Goal: Navigation & Orientation: Find specific page/section

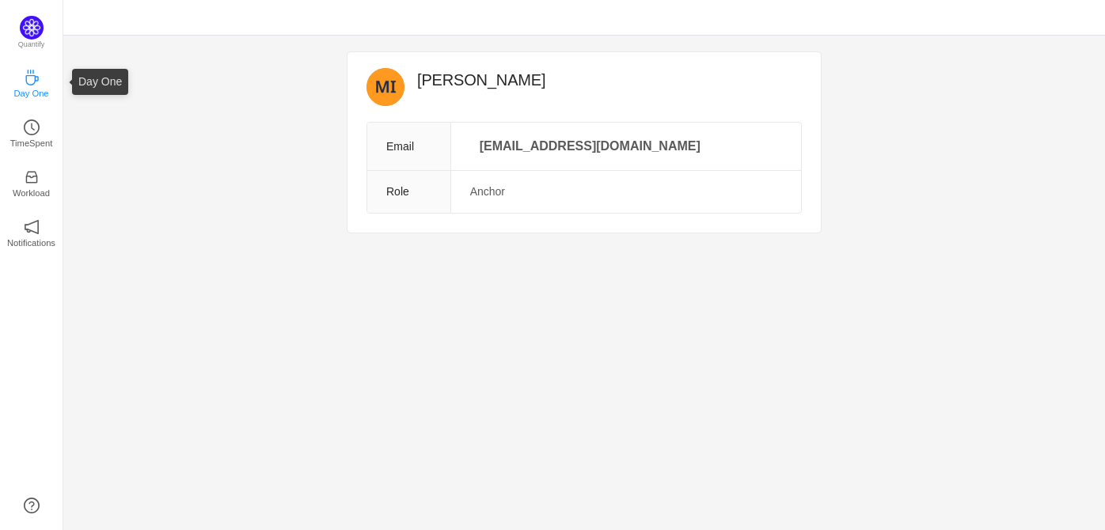
click at [26, 88] on p "Day One" at bounding box center [30, 93] width 35 height 14
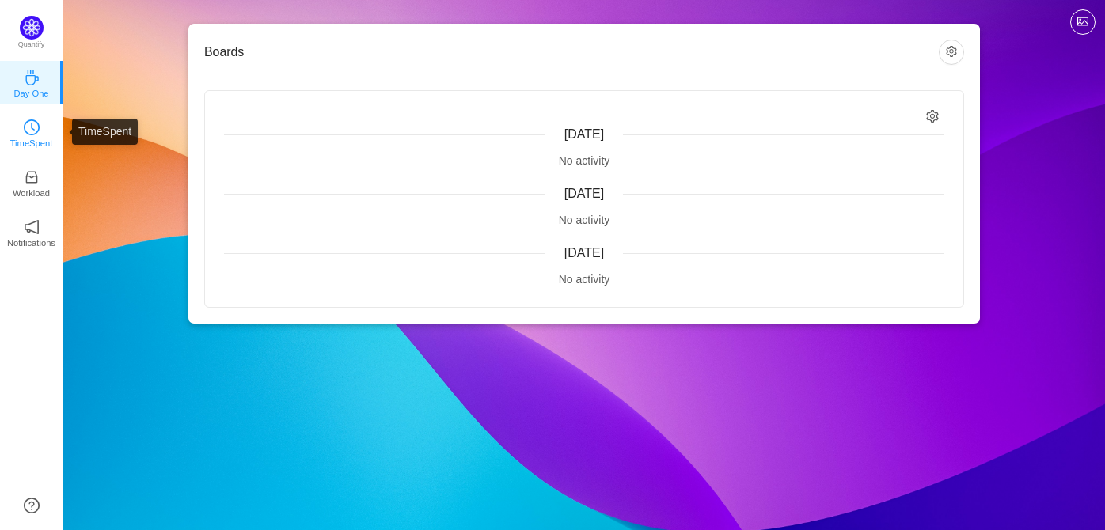
click at [36, 134] on icon "icon: clock-circle" at bounding box center [32, 128] width 16 height 16
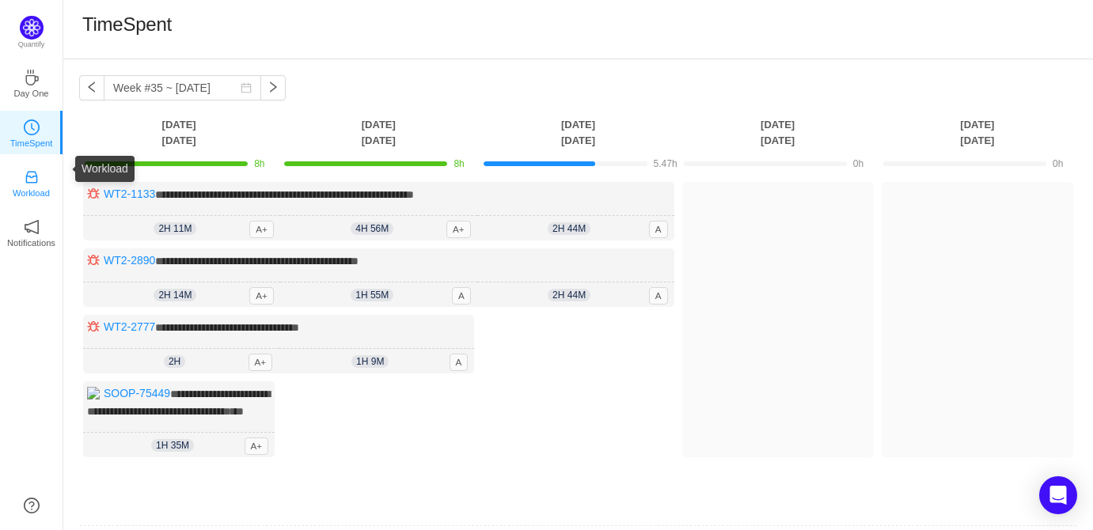
click at [34, 178] on icon "icon: inbox" at bounding box center [32, 177] width 16 height 16
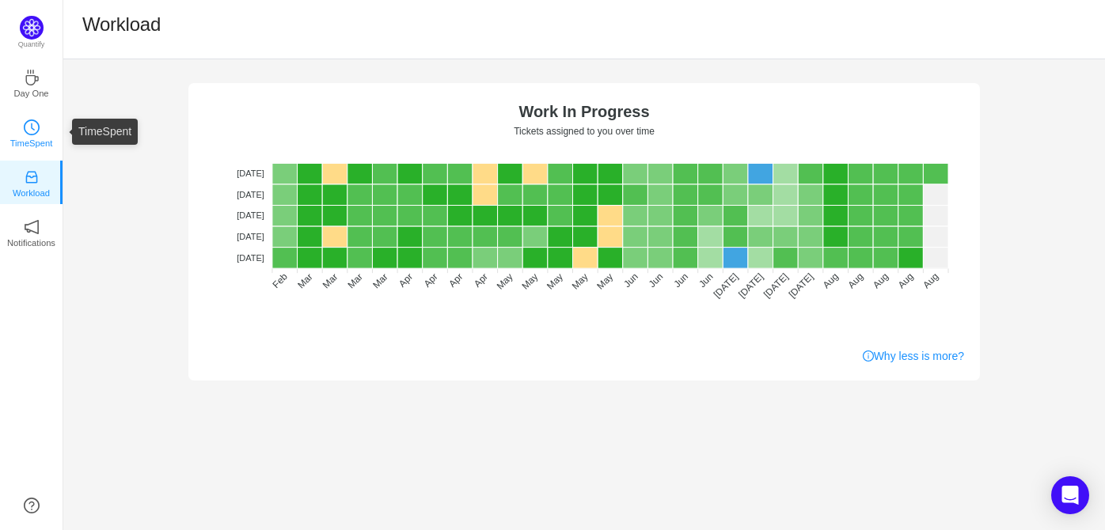
click at [40, 135] on link "TimeSpent" at bounding box center [32, 132] width 16 height 16
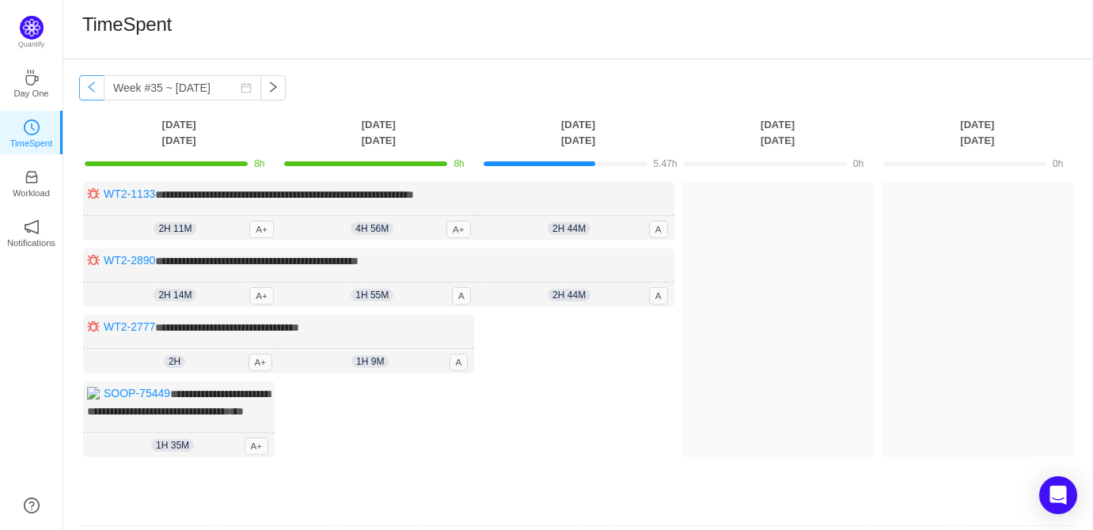
click at [91, 88] on button "button" at bounding box center [91, 87] width 25 height 25
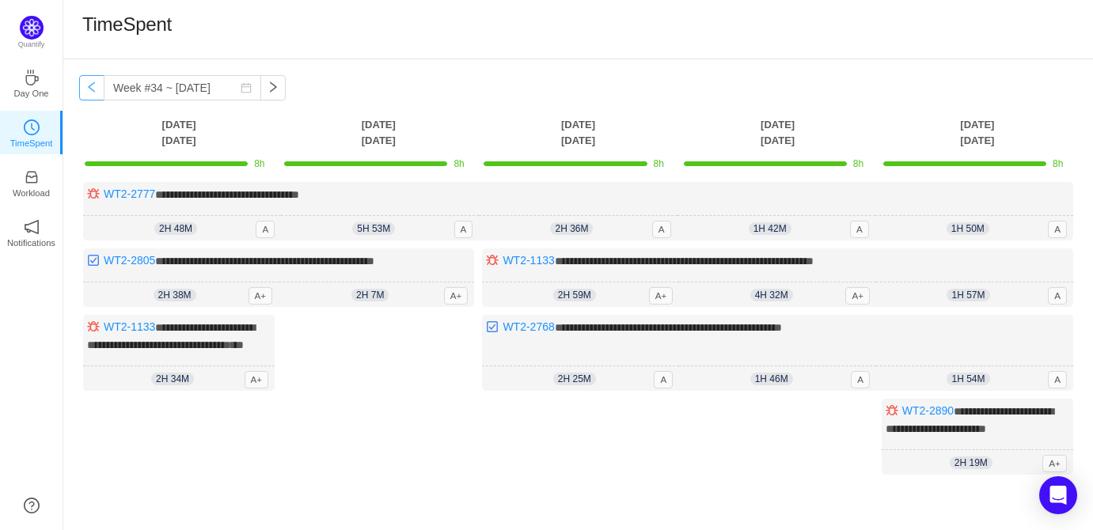
click at [91, 88] on button "button" at bounding box center [91, 87] width 25 height 25
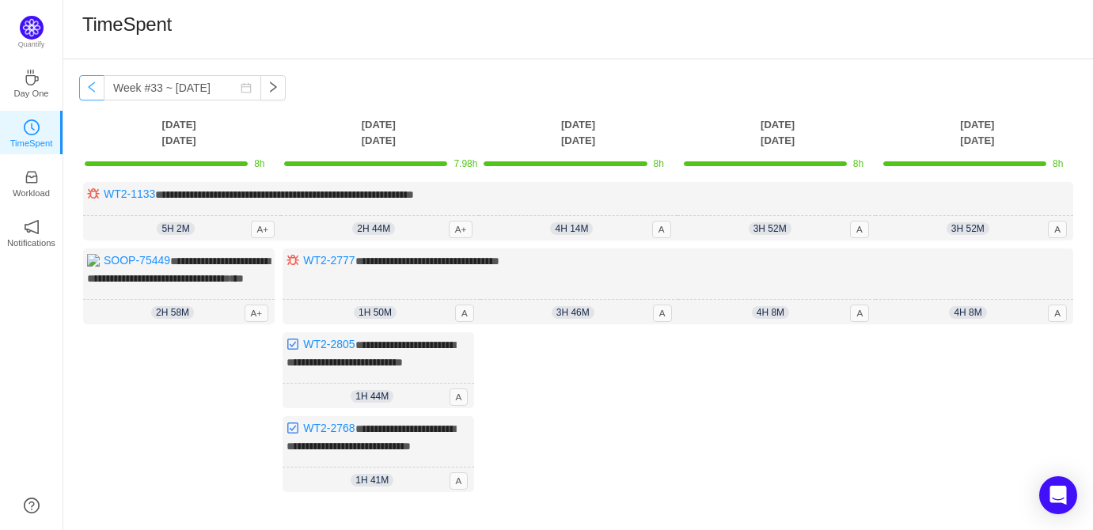
click at [91, 88] on button "button" at bounding box center [91, 87] width 25 height 25
type input "Week #32 ~ Aug 04"
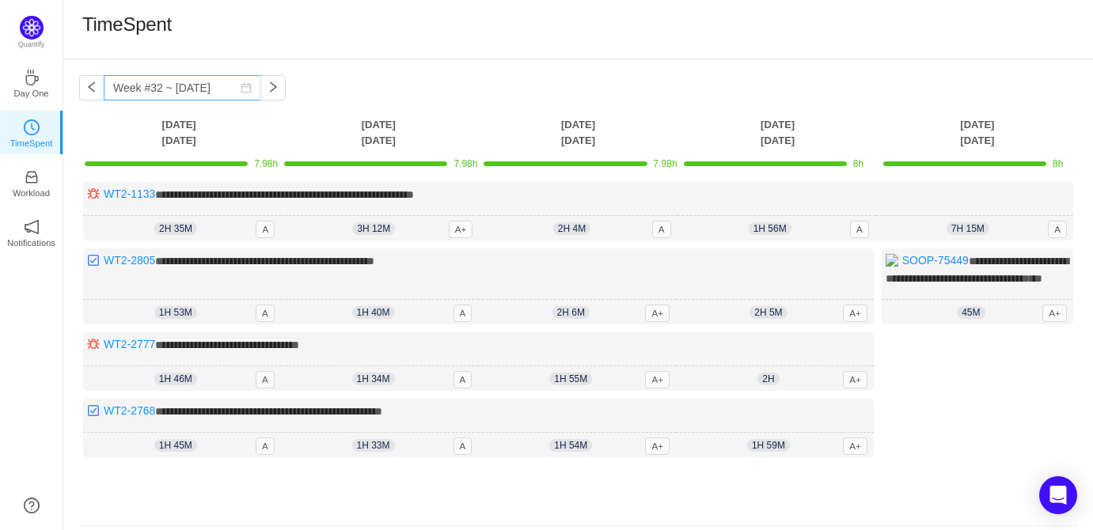
click at [241, 88] on icon "icon: calendar" at bounding box center [246, 87] width 11 height 11
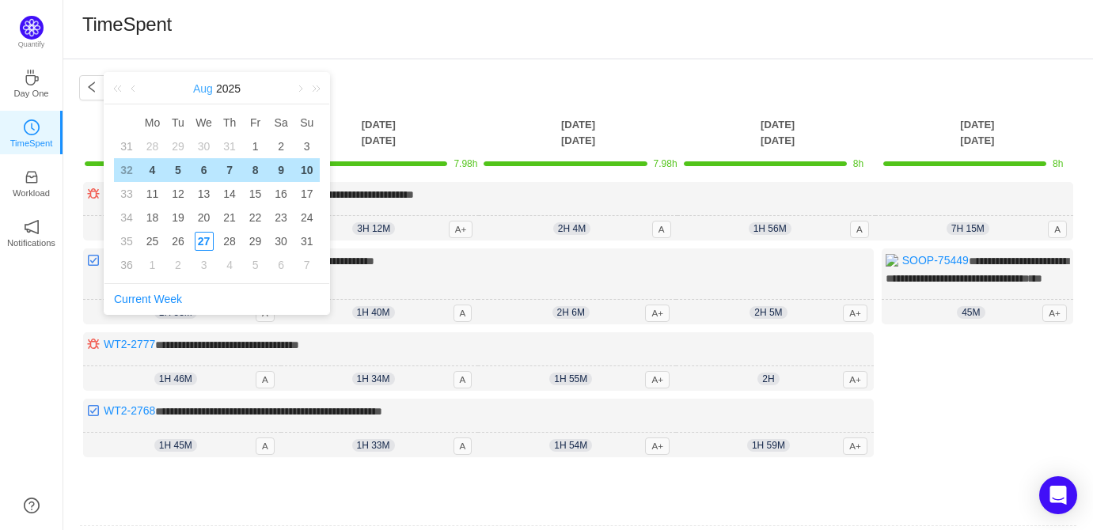
click at [203, 90] on link "Aug" at bounding box center [203, 89] width 23 height 32
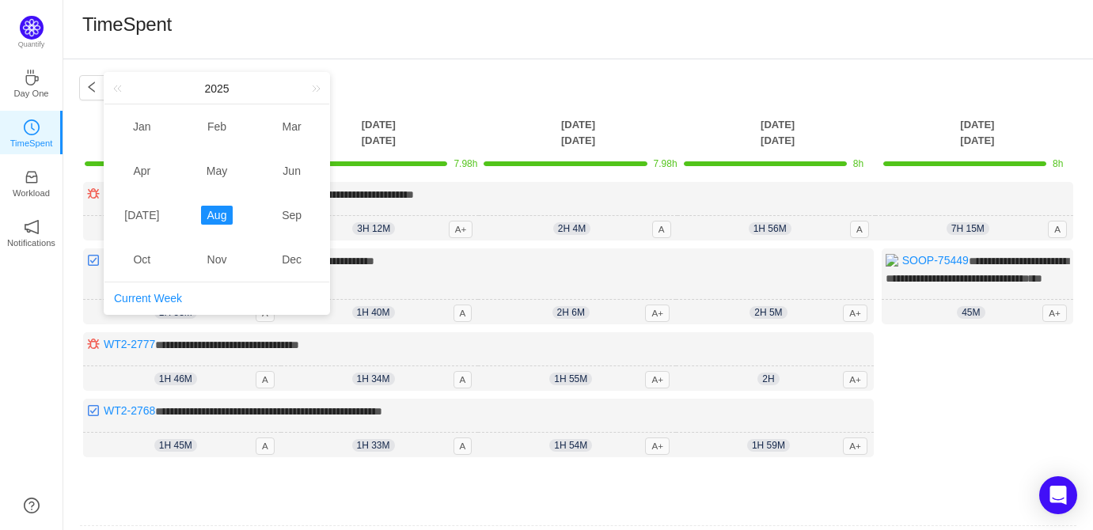
click at [222, 216] on link "Aug" at bounding box center [217, 215] width 32 height 19
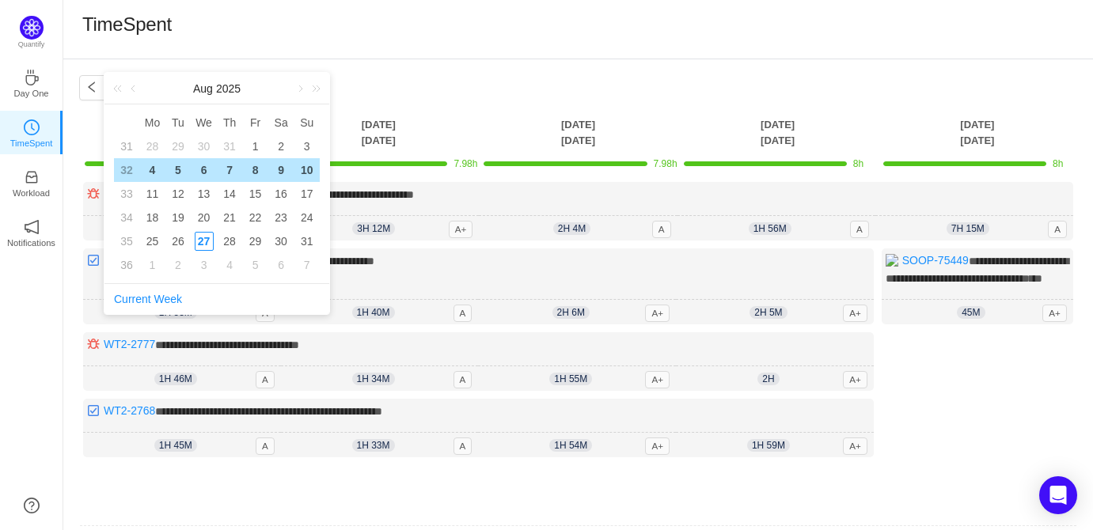
click at [340, 81] on div "**********" at bounding box center [578, 324] width 1030 height 530
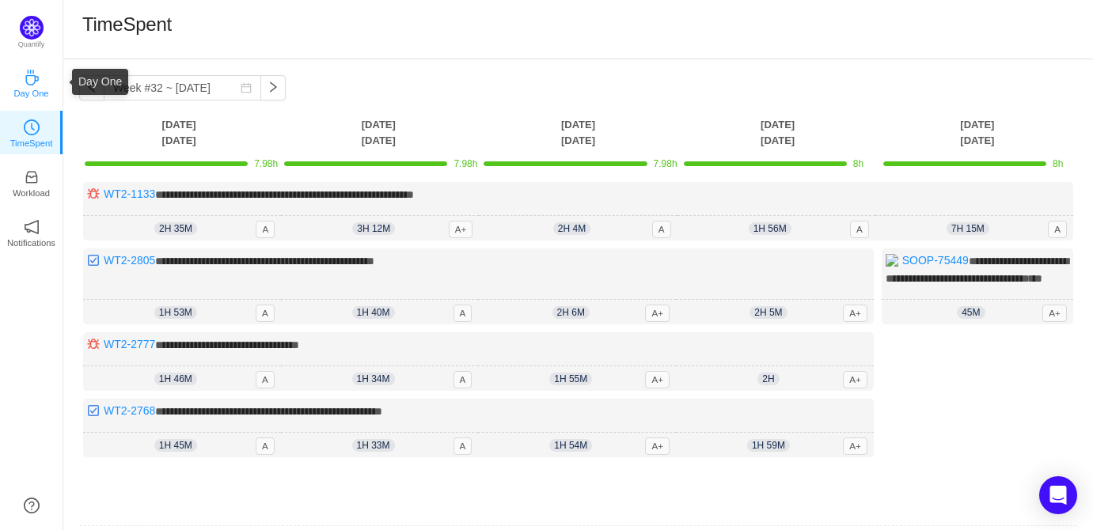
click at [35, 93] on p "Day One" at bounding box center [30, 93] width 35 height 14
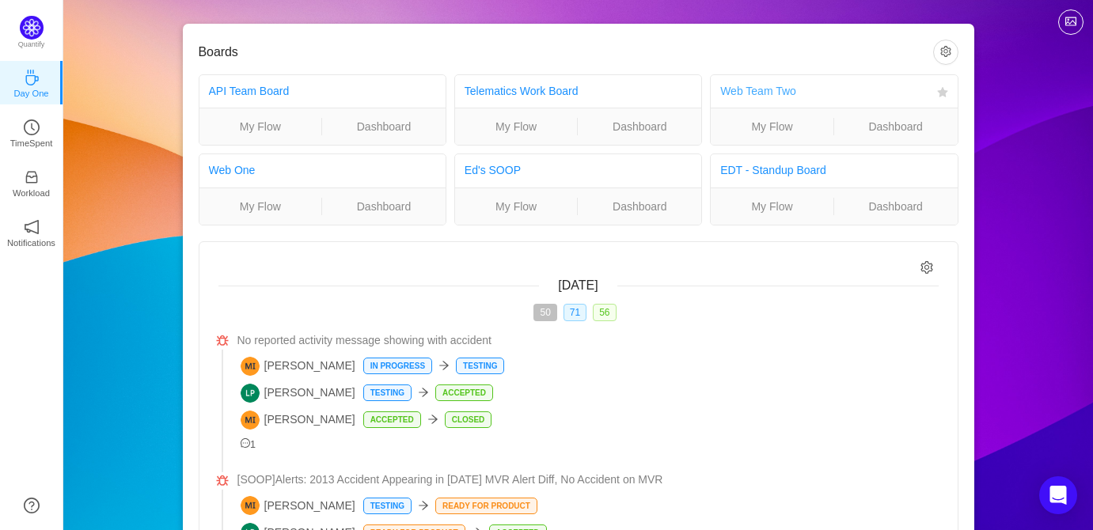
click at [747, 85] on link "Web Team Two" at bounding box center [758, 91] width 76 height 13
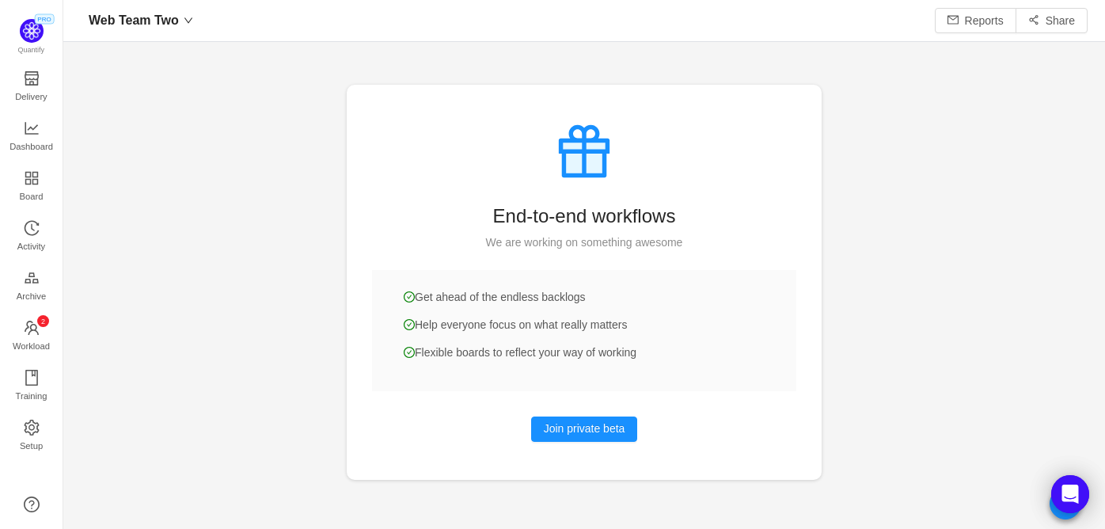
scroll to position [19, 20]
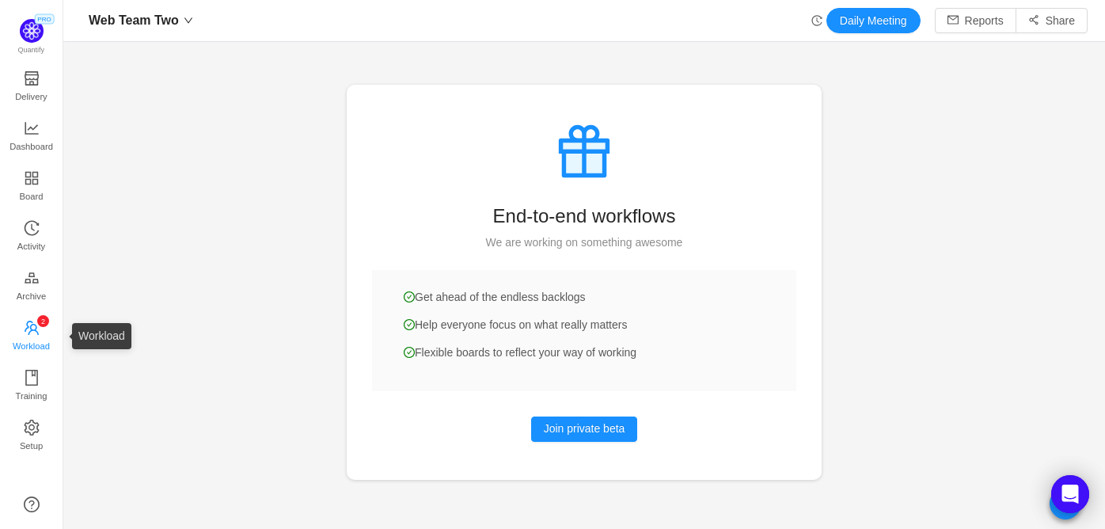
click at [32, 345] on span "Workload" at bounding box center [31, 346] width 37 height 32
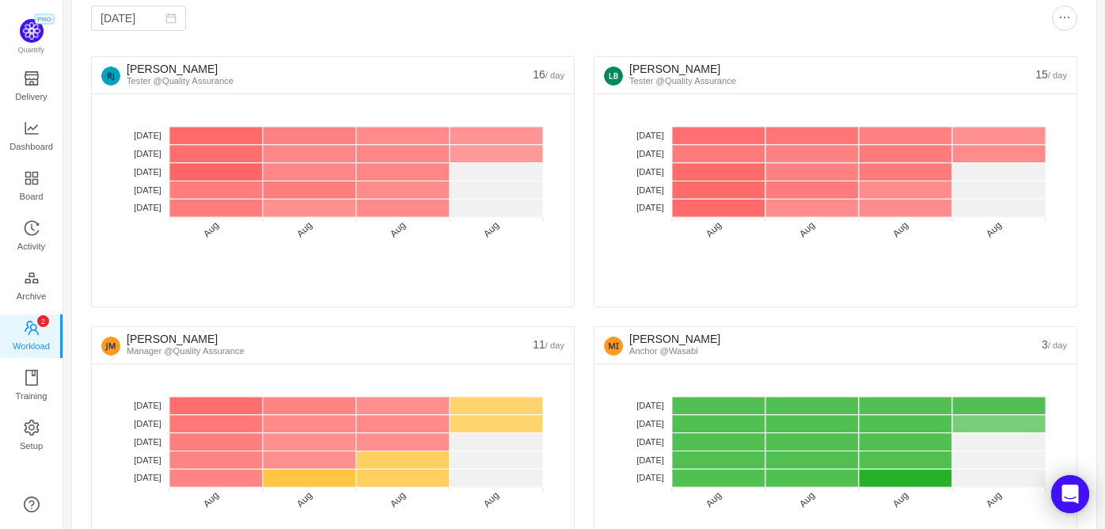
scroll to position [71, 0]
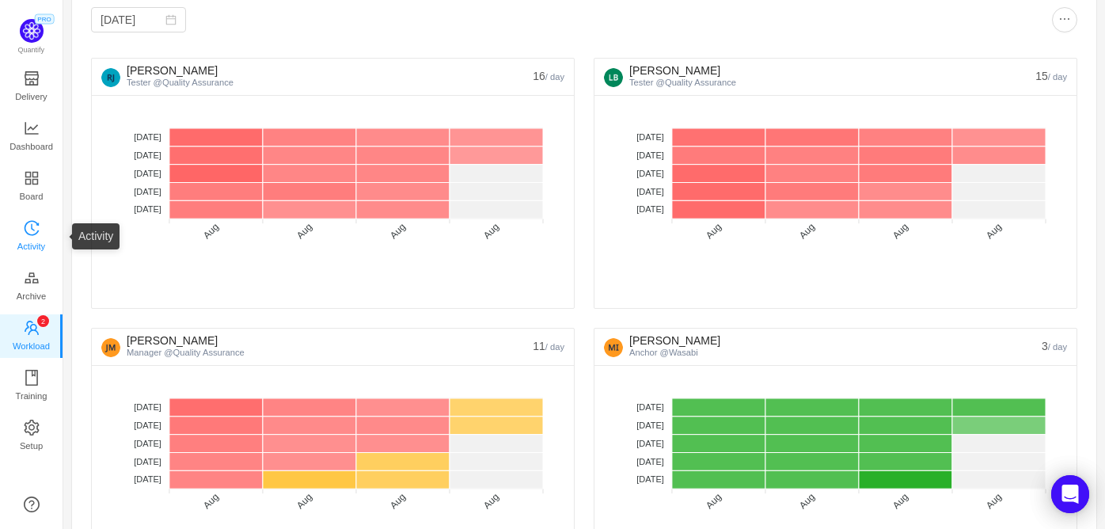
click at [27, 238] on span "Activity" at bounding box center [31, 246] width 28 height 32
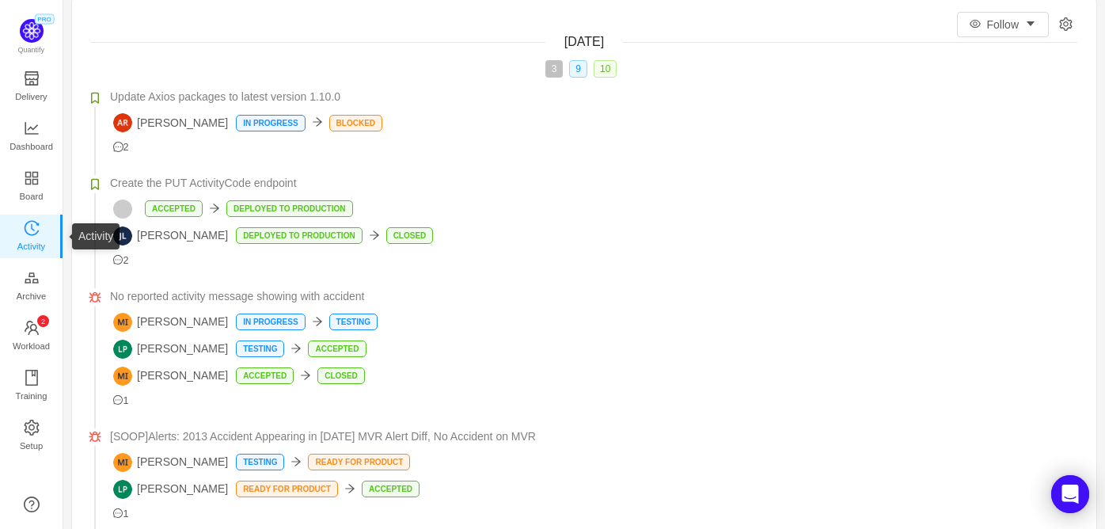
scroll to position [71, 0]
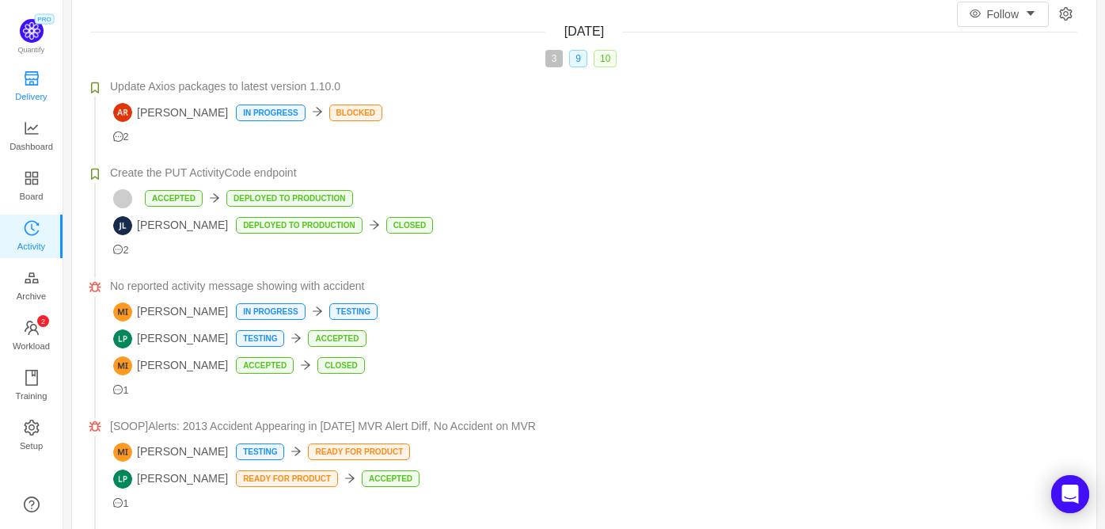
click at [29, 100] on span "Delivery" at bounding box center [31, 97] width 32 height 32
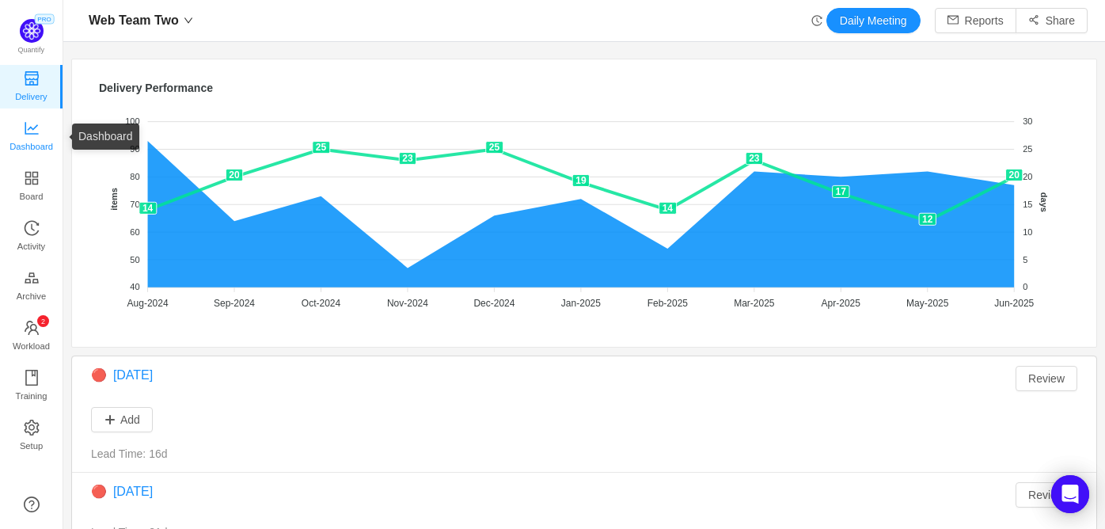
click at [40, 128] on link "Dashboard" at bounding box center [32, 137] width 16 height 32
